Goal: Transaction & Acquisition: Purchase product/service

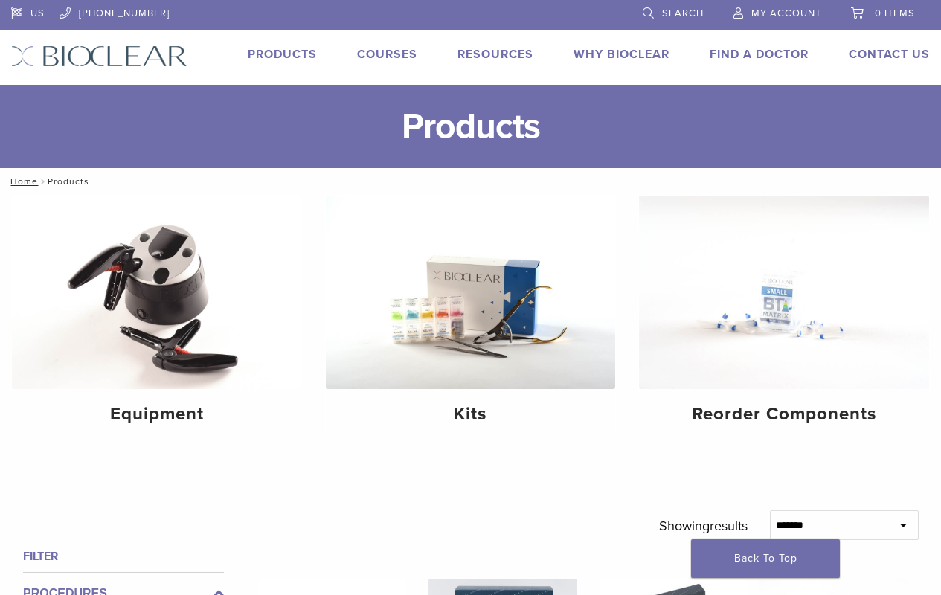
scroll to position [372, 0]
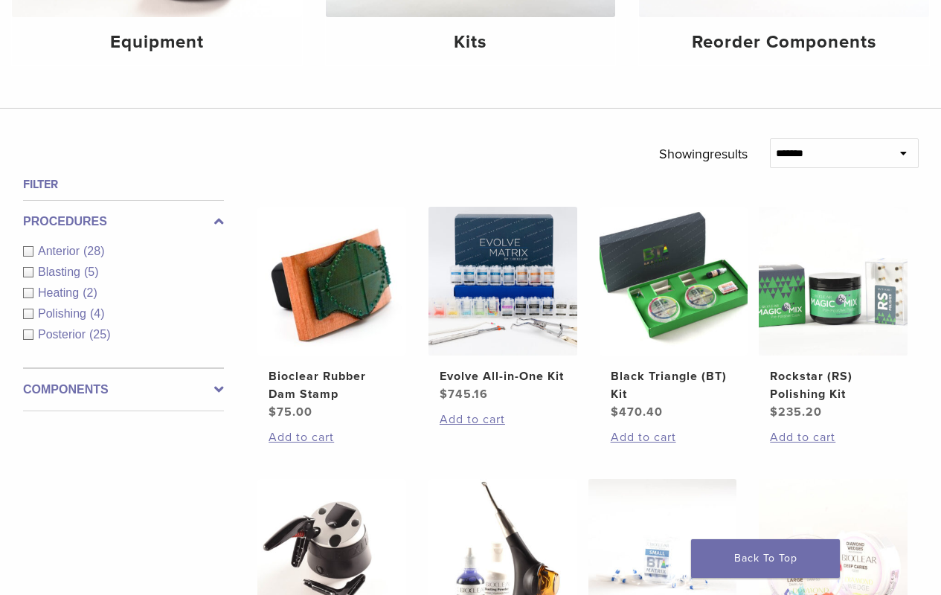
click at [502, 333] on img at bounding box center [503, 281] width 149 height 149
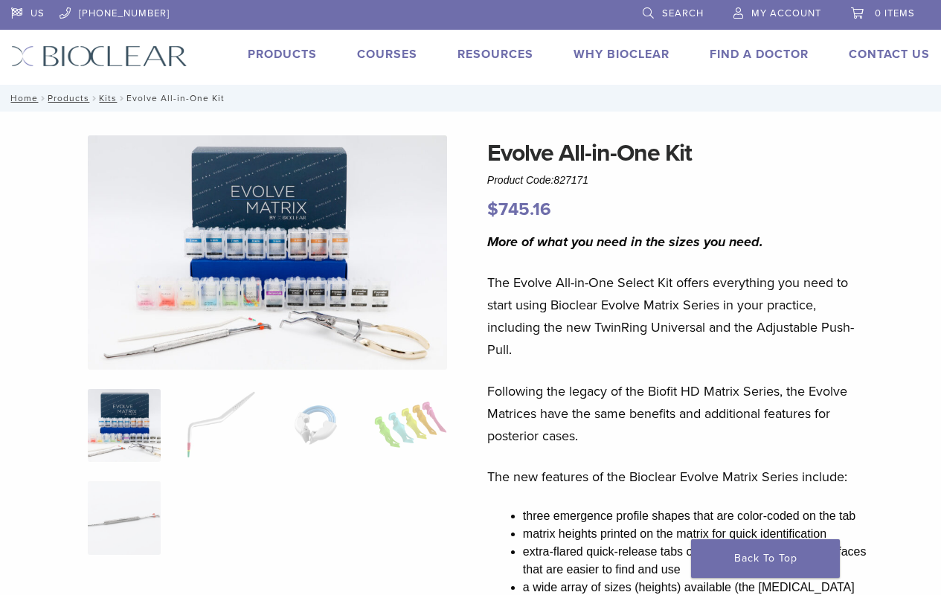
scroll to position [372, 0]
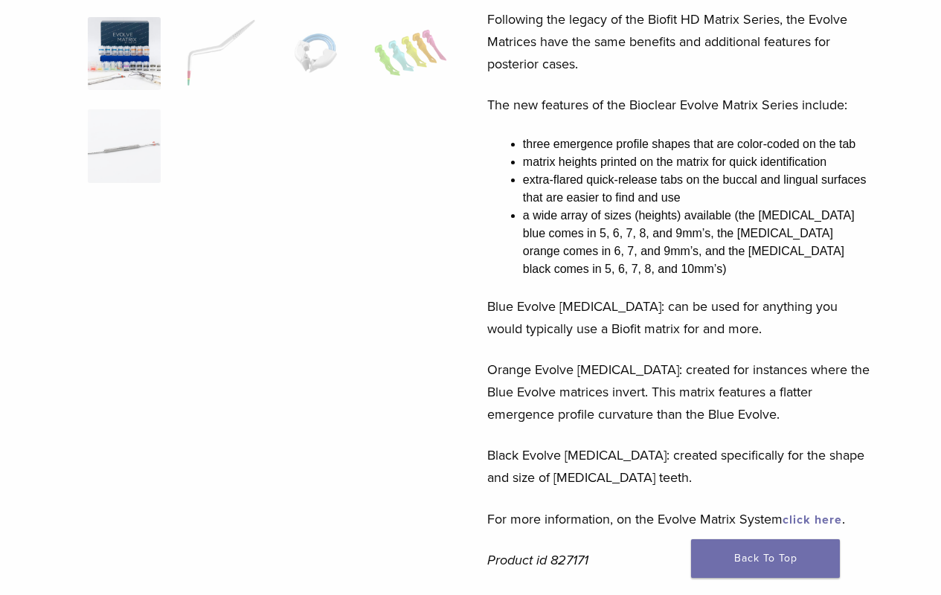
click at [124, 146] on img at bounding box center [124, 145] width 73 height 73
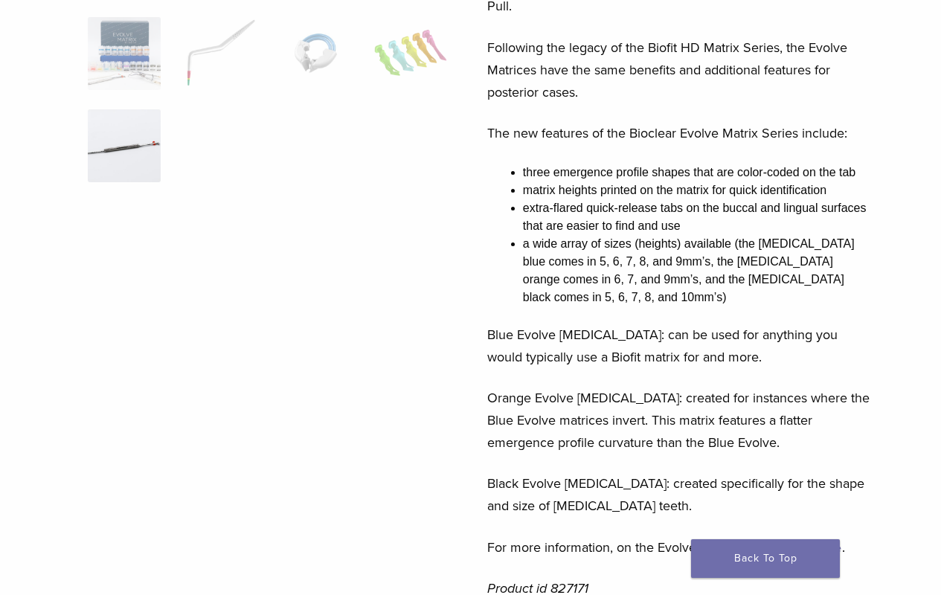
scroll to position [716, 0]
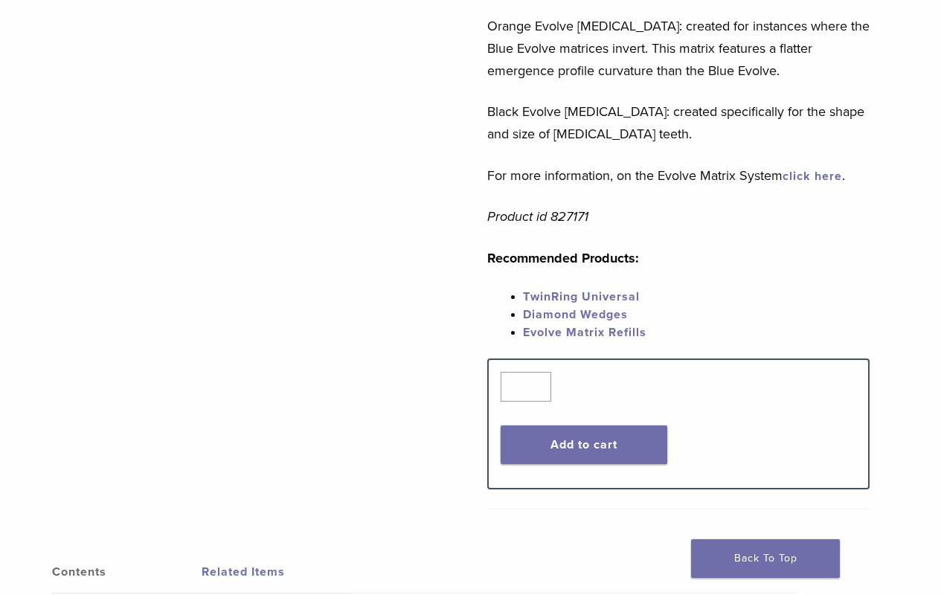
click at [583, 427] on button "Add to cart" at bounding box center [584, 445] width 167 height 39
